Goal: Task Accomplishment & Management: Use online tool/utility

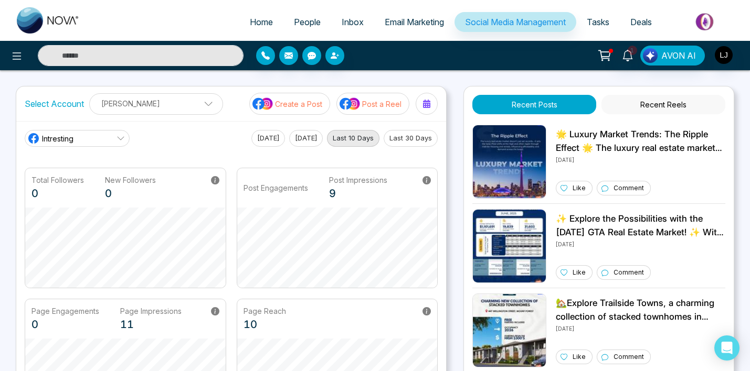
click at [513, 22] on span "Social Media Management" at bounding box center [515, 22] width 101 height 10
click at [463, 61] on div "1 AVON AI" at bounding box center [594, 56] width 300 height 20
click at [152, 111] on p "[PERSON_NAME]" at bounding box center [156, 103] width 120 height 17
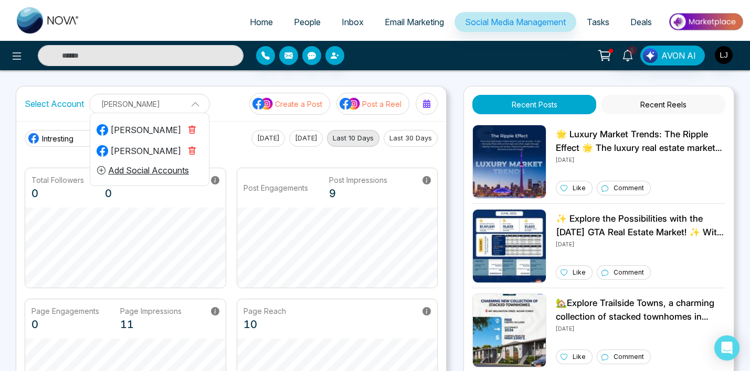
click at [158, 170] on button "Add Social Accounts" at bounding box center [143, 171] width 93 height 14
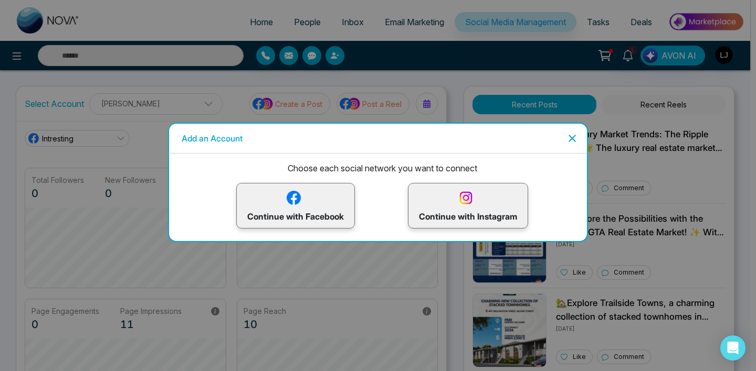
click at [570, 141] on icon "Close" at bounding box center [572, 138] width 13 height 13
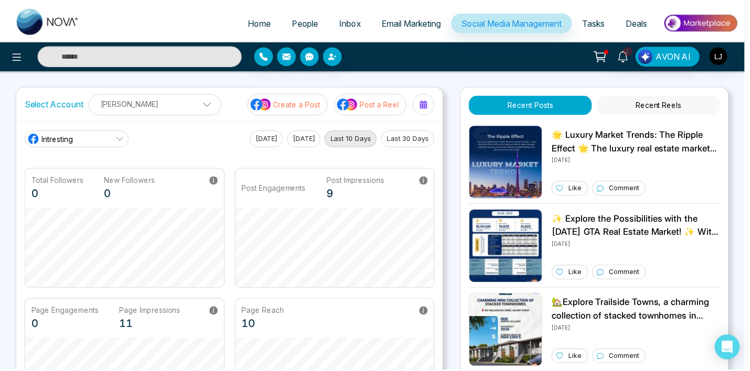
scroll to position [63, 0]
